Goal: Task Accomplishment & Management: Use online tool/utility

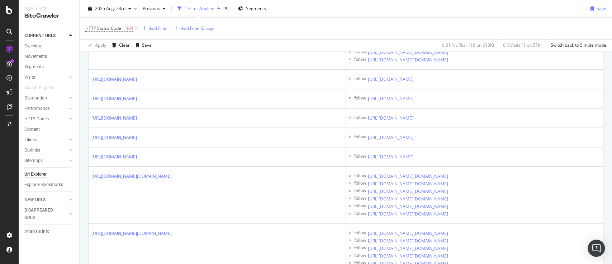
scroll to position [2420, 0]
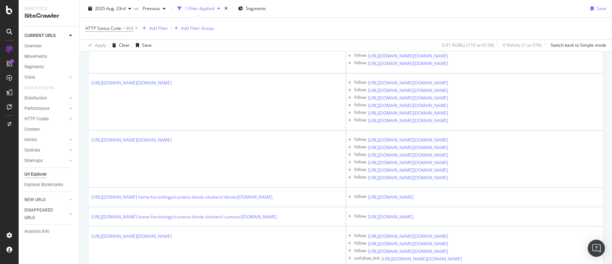
scroll to position [2564, 0]
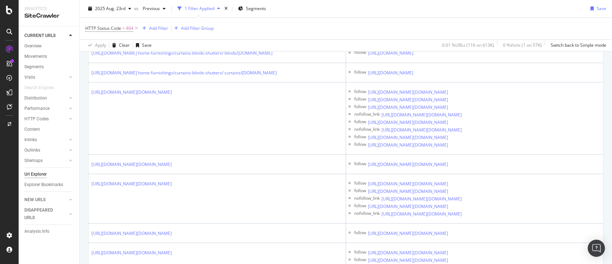
scroll to position [2707, 0]
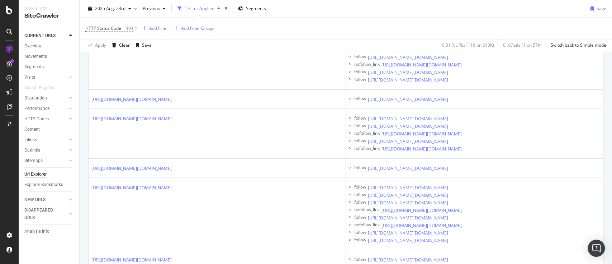
scroll to position [2803, 0]
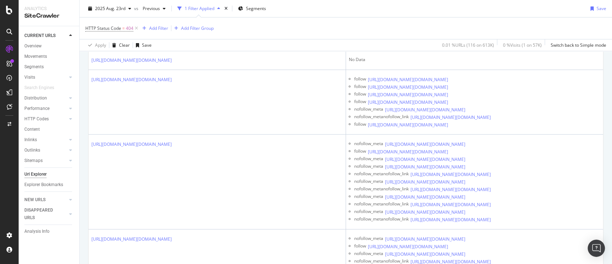
scroll to position [3138, 0]
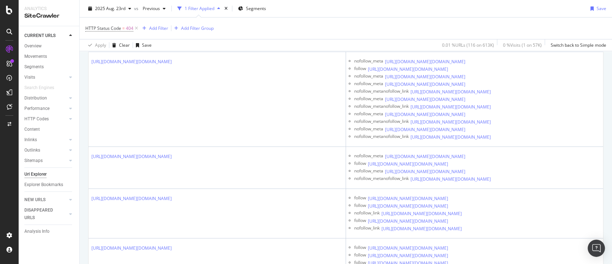
scroll to position [3186, 0]
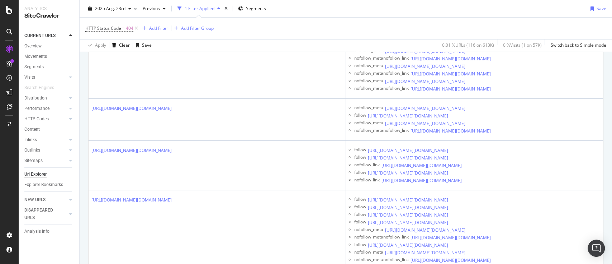
scroll to position [3233, 0]
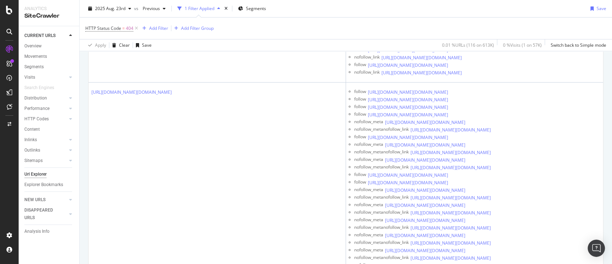
scroll to position [3329, 0]
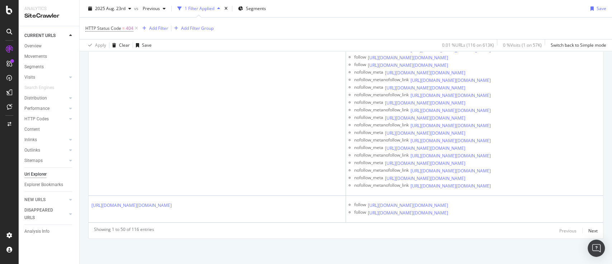
scroll to position [3760, 0]
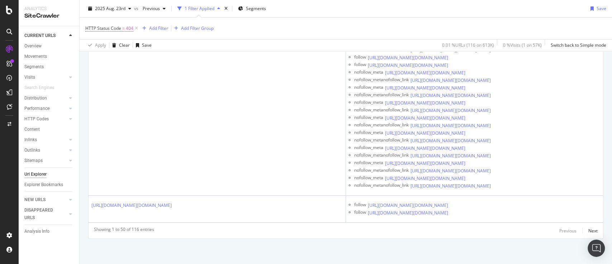
scroll to position [3903, 0]
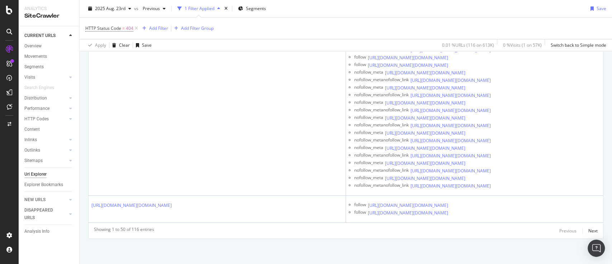
scroll to position [4286, 0]
